Goal: Information Seeking & Learning: Learn about a topic

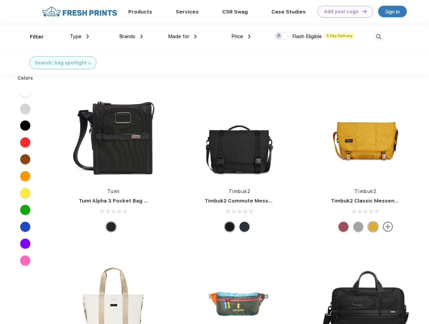
scroll to position [0, 0]
click at [343, 11] on link "Add your Logo Design Tool" at bounding box center [346, 12] width 56 height 12
click at [0, 0] on div "Design Tool" at bounding box center [0, 0] width 0 height 0
click at [362, 11] on link "Add your Logo Design Tool" at bounding box center [346, 12] width 56 height 12
click at [32, 37] on div "Filter" at bounding box center [37, 37] width 14 height 8
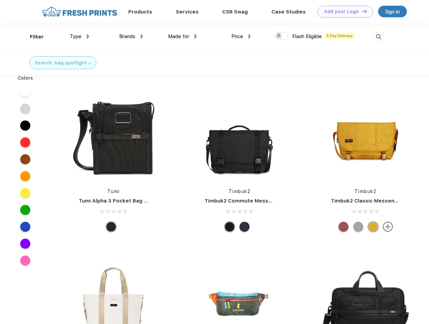
click at [80, 36] on span "Type" at bounding box center [76, 36] width 12 height 6
click at [131, 36] on span "Brands" at bounding box center [127, 36] width 16 height 6
click at [183, 36] on span "Made for" at bounding box center [178, 36] width 21 height 6
click at [241, 36] on span "Price" at bounding box center [238, 36] width 12 height 6
click at [282, 36] on div at bounding box center [281, 35] width 13 height 7
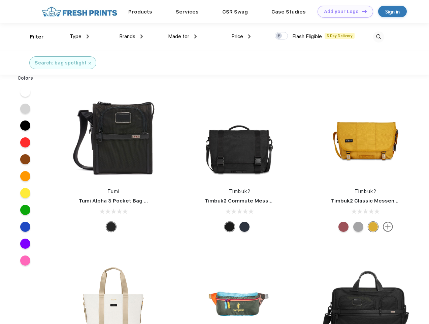
click at [279, 36] on input "checkbox" at bounding box center [277, 34] width 4 height 4
click at [379, 37] on img at bounding box center [378, 36] width 11 height 11
